Goal: Check status

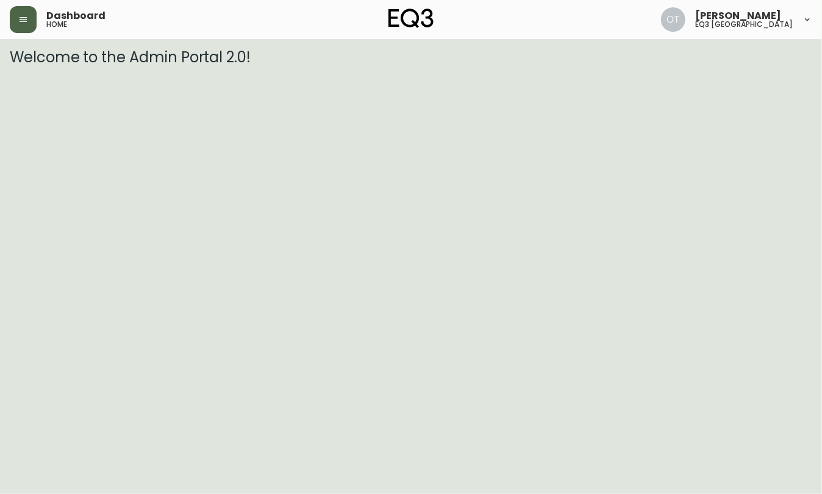
click at [12, 15] on button "button" at bounding box center [23, 19] width 27 height 27
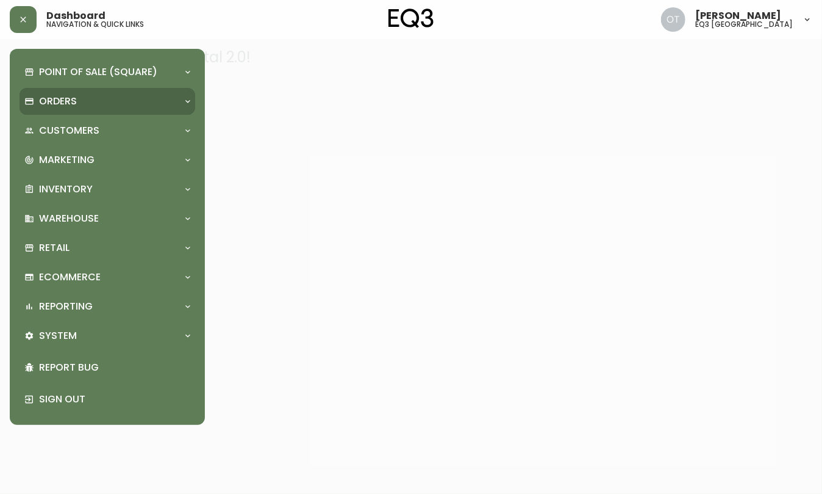
click at [73, 96] on p "Orders" at bounding box center [58, 101] width 38 height 13
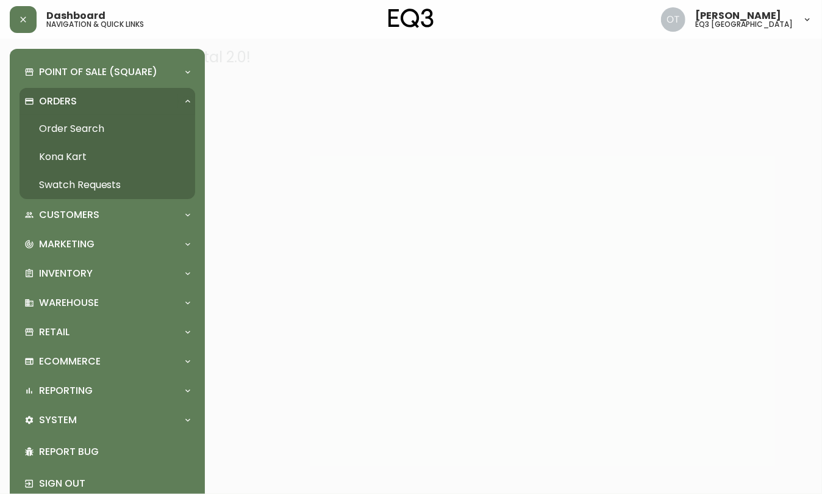
click at [88, 107] on div "Orders" at bounding box center [101, 101] width 154 height 13
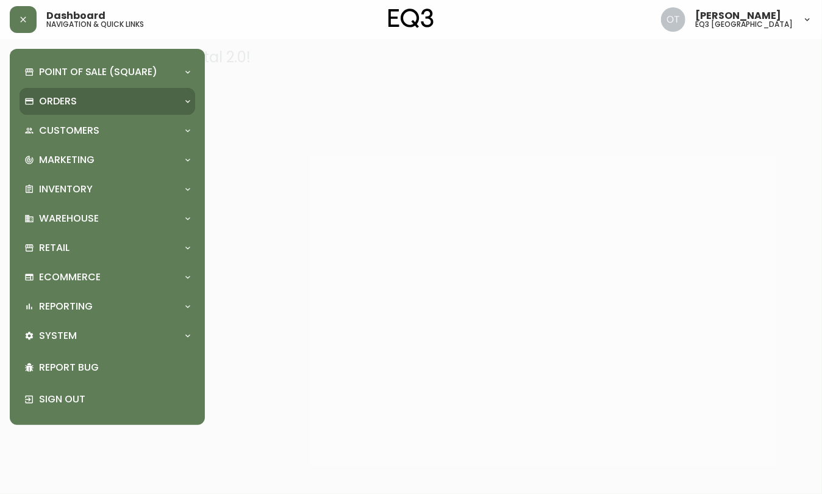
click at [77, 101] on div "Orders" at bounding box center [101, 101] width 154 height 13
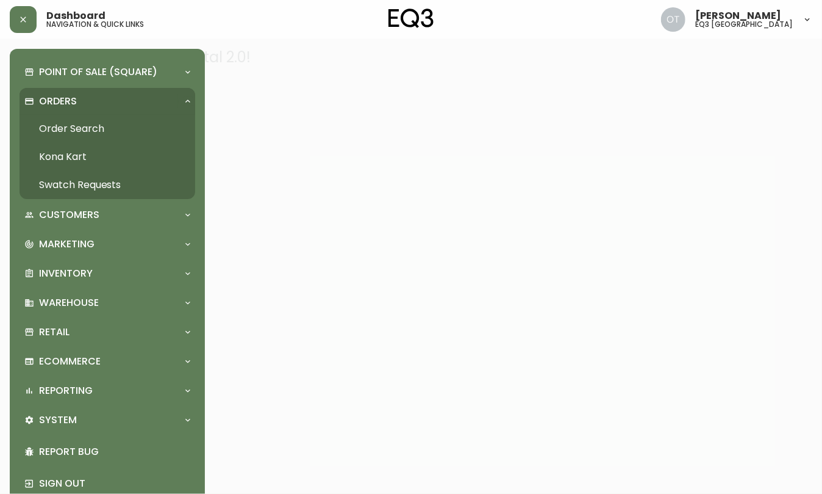
click at [77, 123] on link "Order Search" at bounding box center [108, 129] width 176 height 28
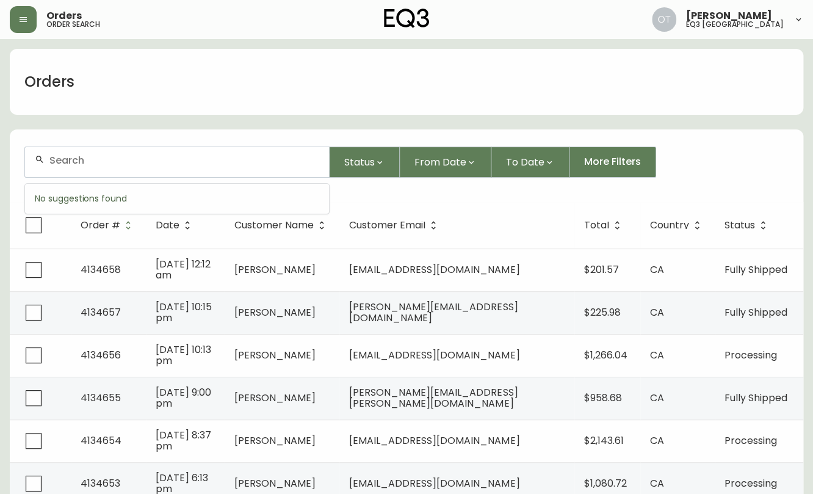
click at [129, 160] on input "text" at bounding box center [184, 160] width 270 height 12
paste input "4132946"
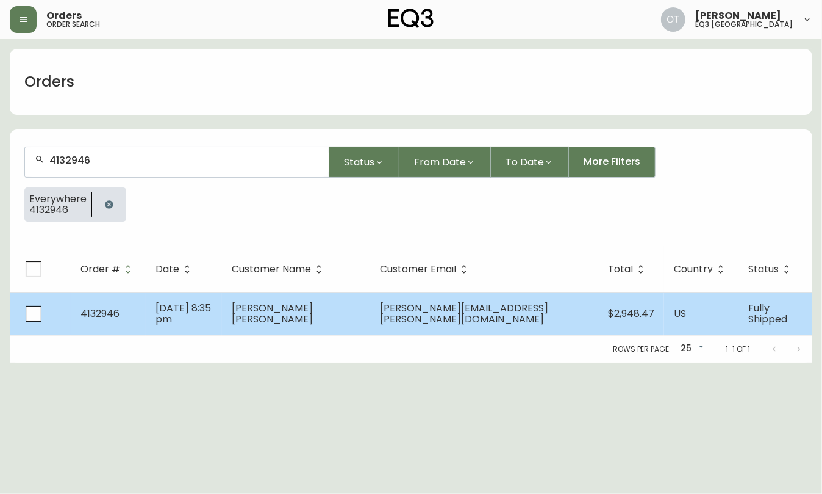
type input "4132946"
click at [173, 306] on span "[DATE] 8:35 pm" at bounding box center [184, 313] width 56 height 25
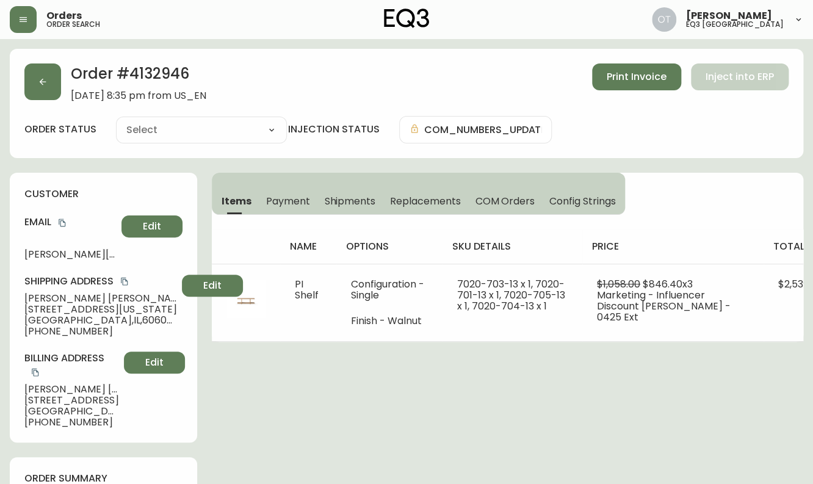
type input "Fully Shipped"
select select "FULLY_SHIPPED"
